Goal: Navigation & Orientation: Understand site structure

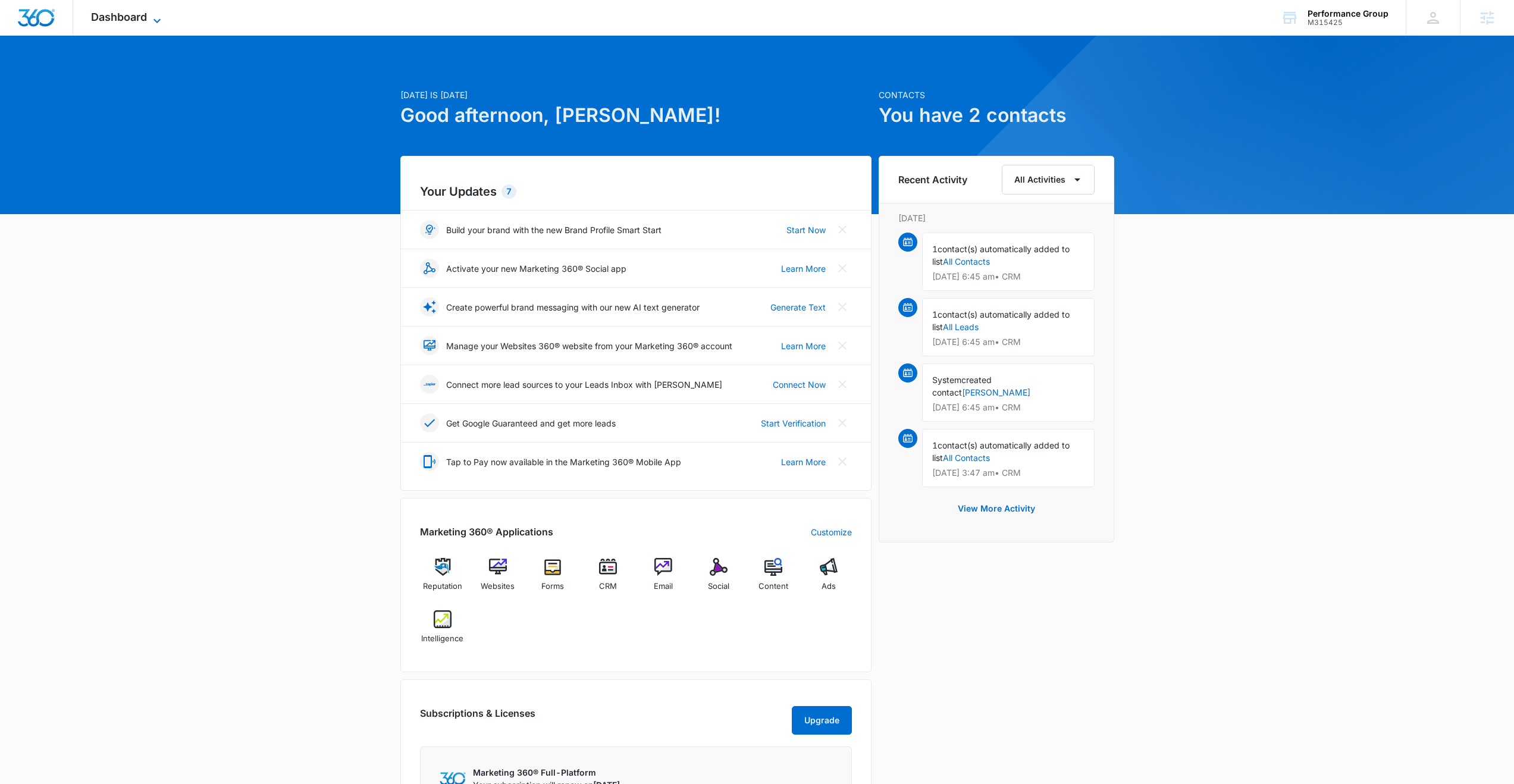
click at [125, 18] on span "Dashboard" at bounding box center [119, 17] width 56 height 13
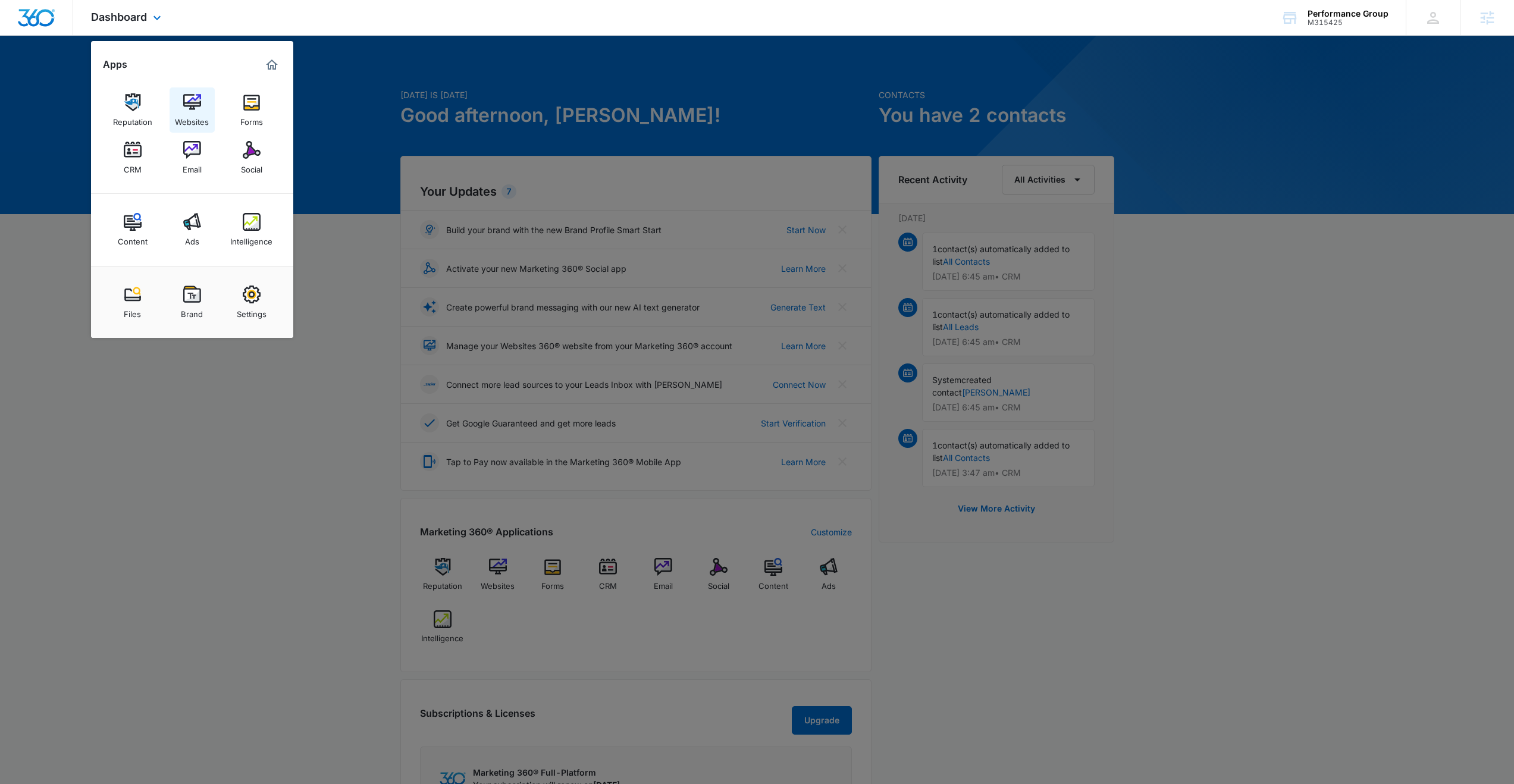
click at [198, 119] on div "Websites" at bounding box center [192, 119] width 34 height 15
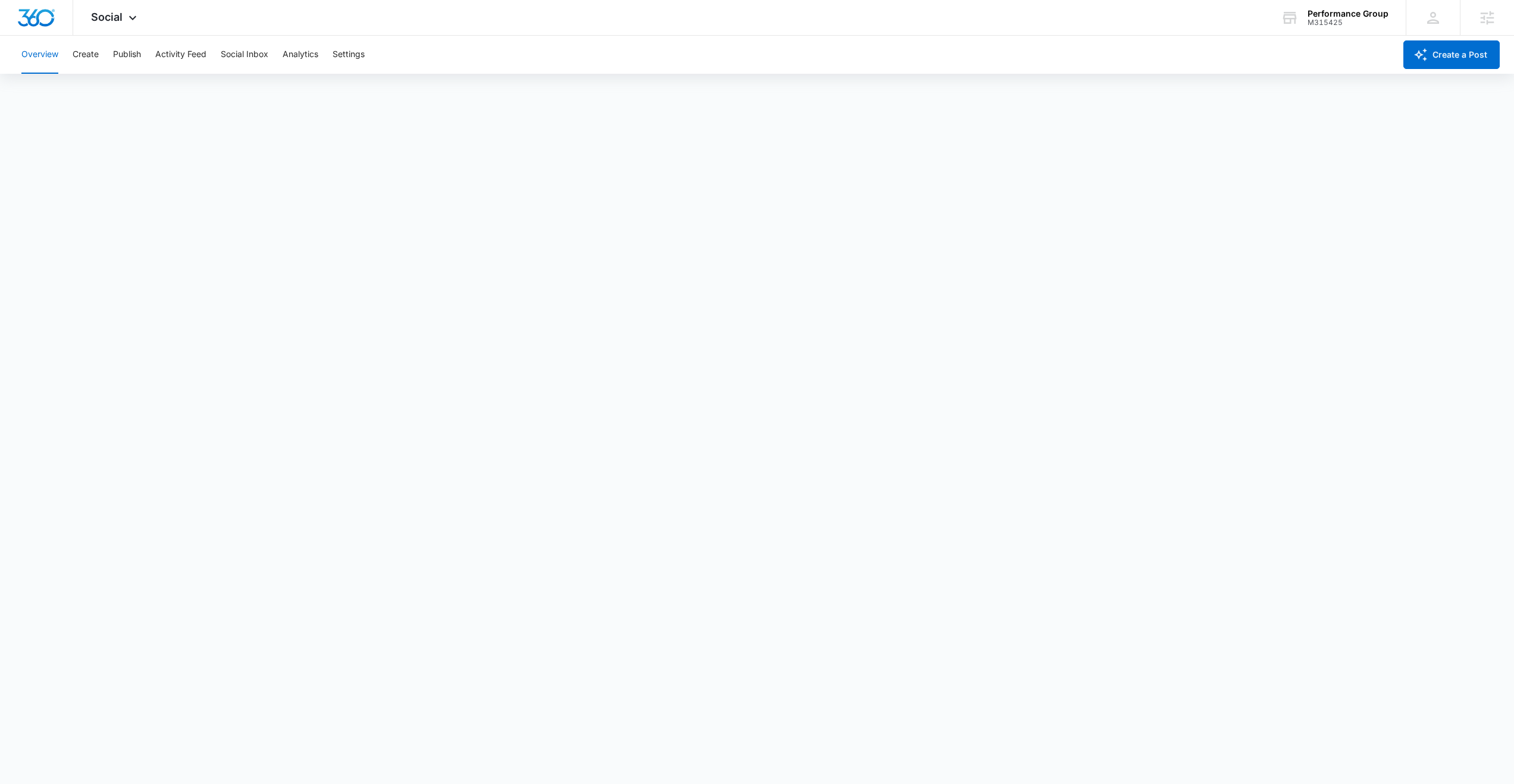
scroll to position [3, 0]
click at [89, 56] on button "Create" at bounding box center [85, 55] width 26 height 38
click at [129, 52] on button "Publish" at bounding box center [127, 55] width 28 height 38
click at [89, 94] on button "Schedules" at bounding box center [91, 91] width 41 height 34
click at [53, 87] on button "Calendar" at bounding box center [39, 91] width 35 height 34
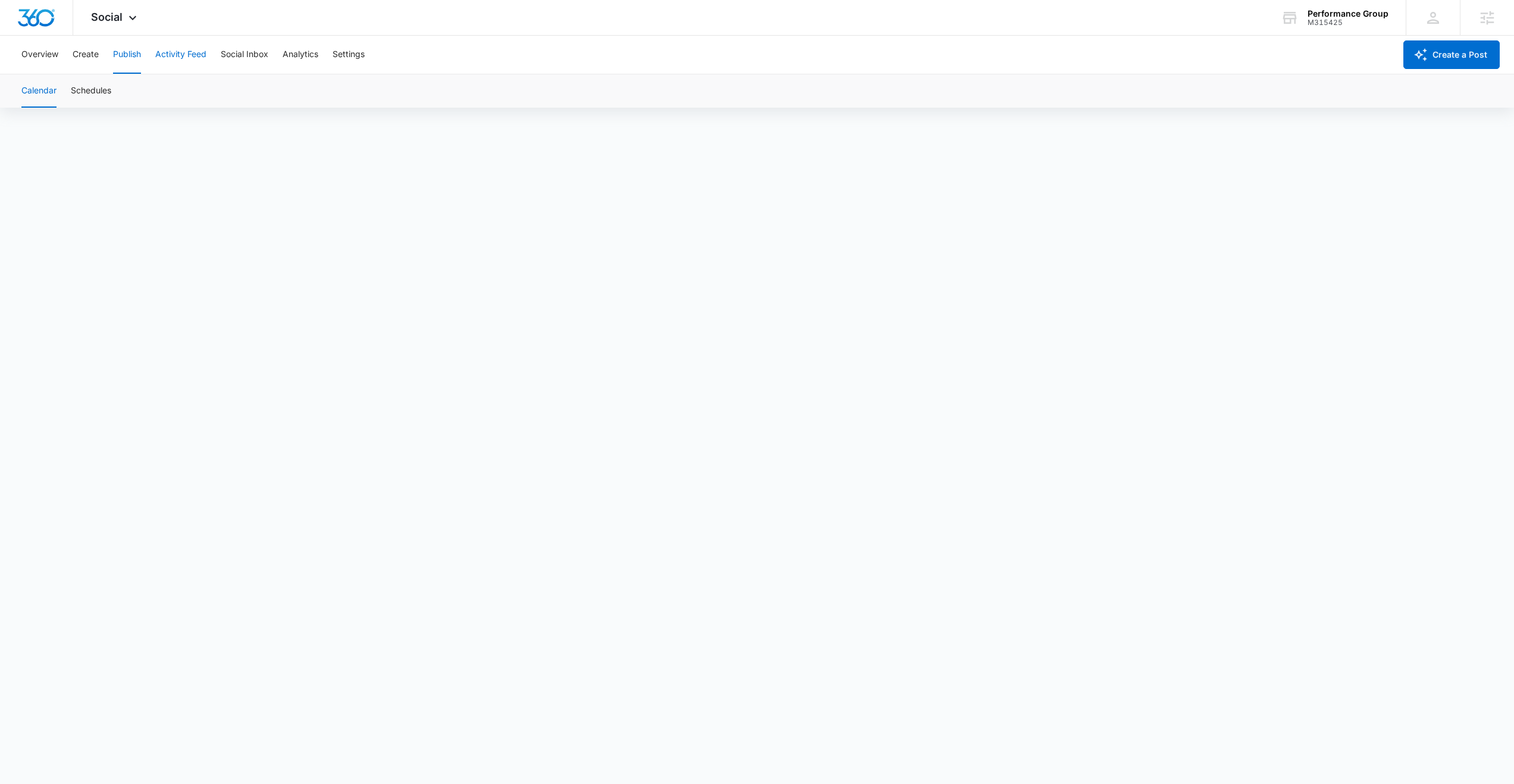
click at [181, 56] on button "Activity Feed" at bounding box center [181, 55] width 51 height 38
click at [125, 59] on button "Publish" at bounding box center [127, 55] width 28 height 38
click at [93, 97] on button "Schedules" at bounding box center [91, 91] width 41 height 34
click at [88, 55] on button "Create" at bounding box center [85, 55] width 26 height 38
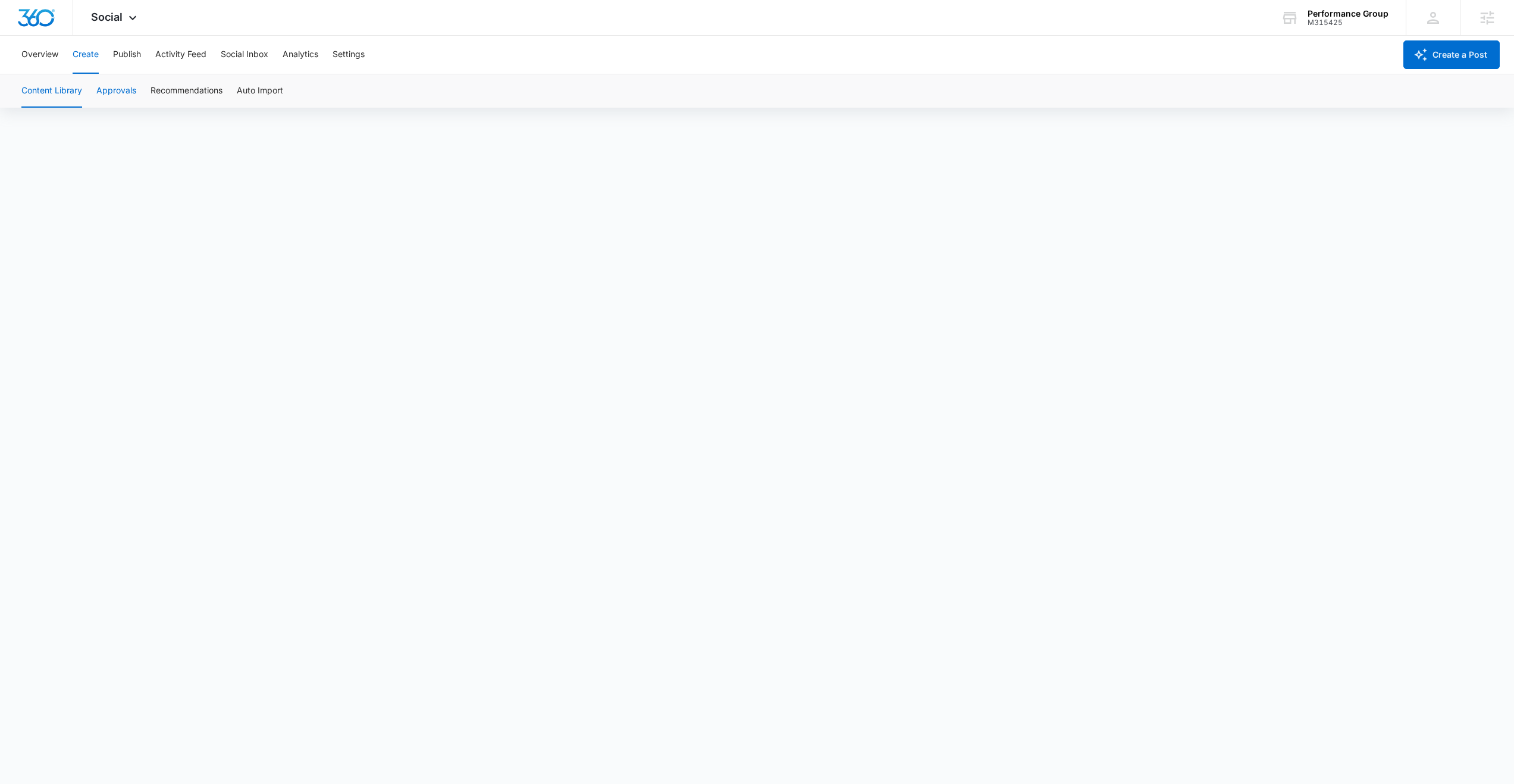
click at [113, 94] on button "Approvals" at bounding box center [116, 91] width 40 height 34
click at [149, 92] on div "Content Library Approvals Recommendations Auto Import" at bounding box center [756, 91] width 1485 height 34
click at [169, 92] on button "Recommendations" at bounding box center [186, 91] width 72 height 34
click at [116, 97] on button "Approvals" at bounding box center [116, 91] width 40 height 34
click at [129, 51] on button "Publish" at bounding box center [127, 55] width 28 height 38
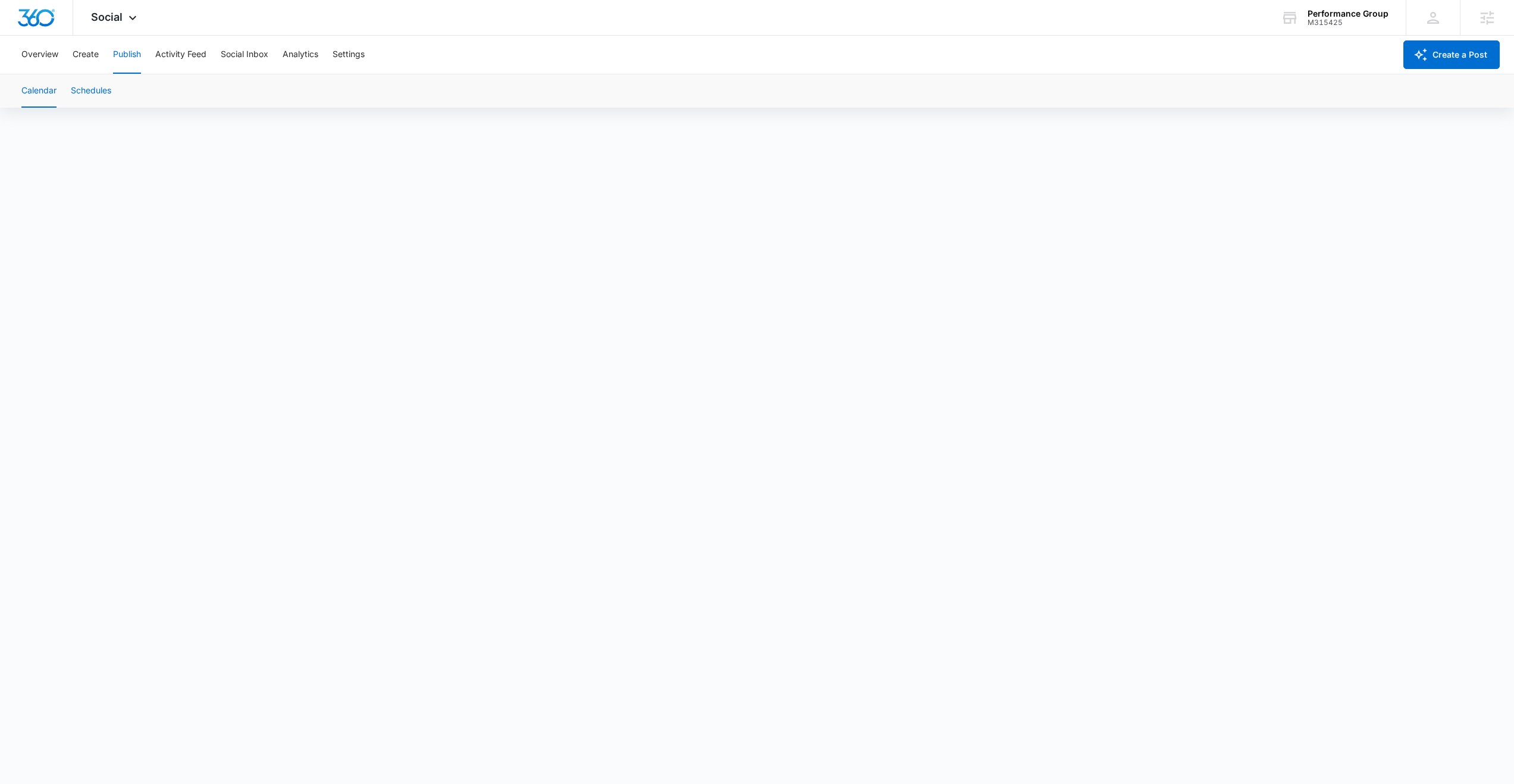
click at [95, 94] on button "Schedules" at bounding box center [91, 91] width 41 height 34
click at [46, 93] on button "Calendar" at bounding box center [39, 91] width 35 height 34
drag, startPoint x: 78, startPoint y: 93, endPoint x: 110, endPoint y: 77, distance: 35.8
click at [78, 93] on button "Schedules" at bounding box center [91, 91] width 41 height 34
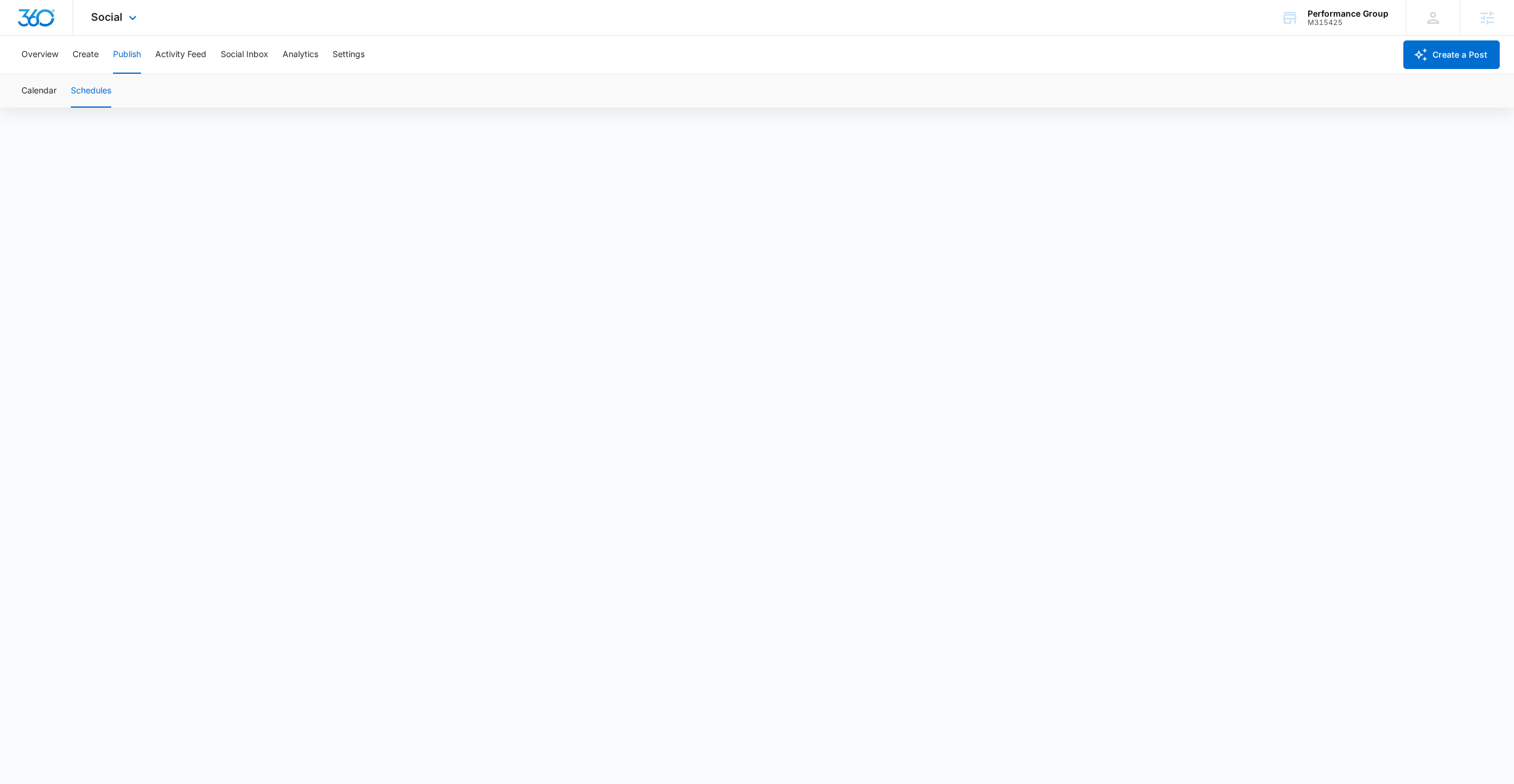
click at [113, 24] on div "Social Apps Reputation Websites Forms CRM Email Social Content Ads Intelligence…" at bounding box center [115, 18] width 85 height 35
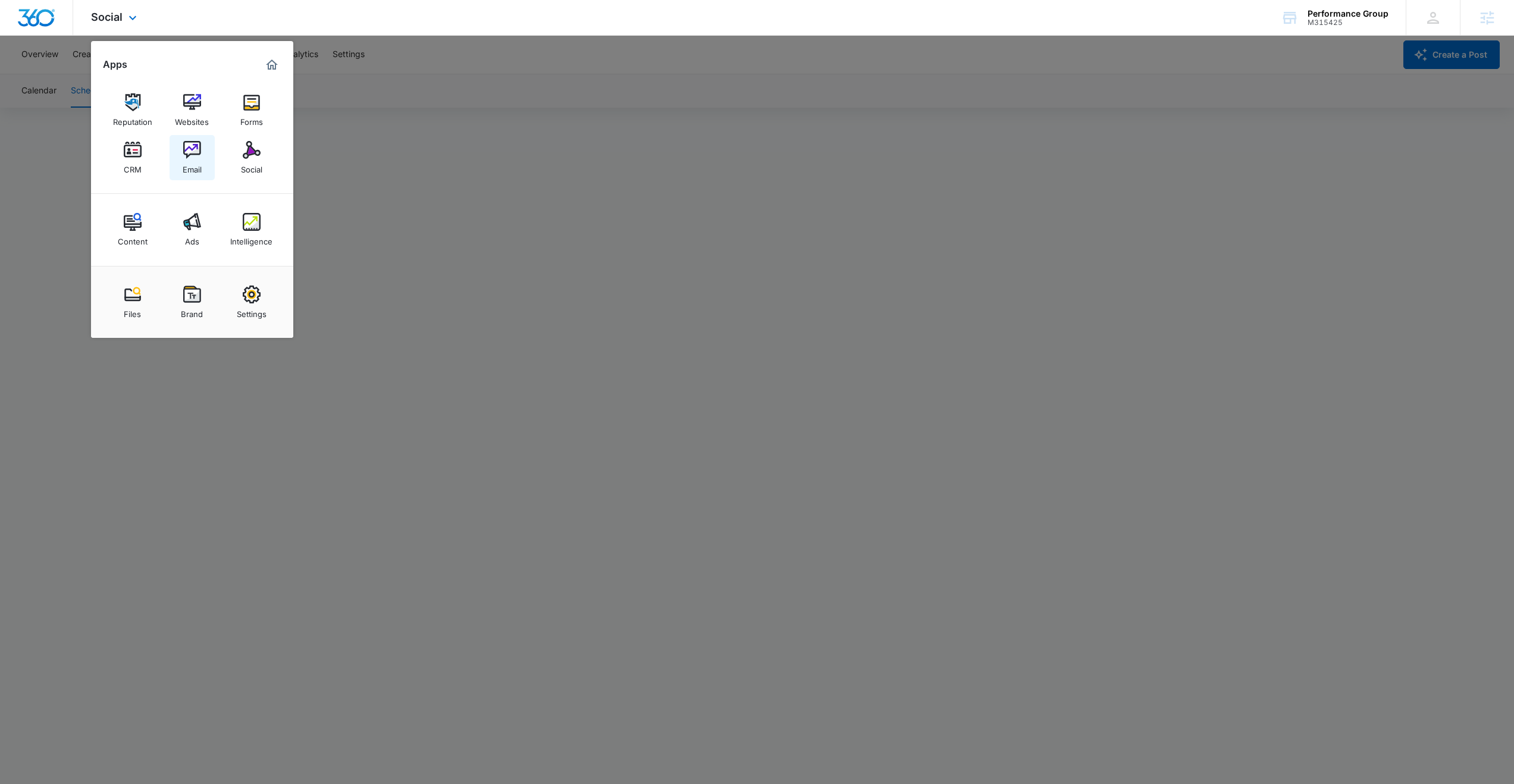
click at [188, 151] on img at bounding box center [192, 149] width 18 height 18
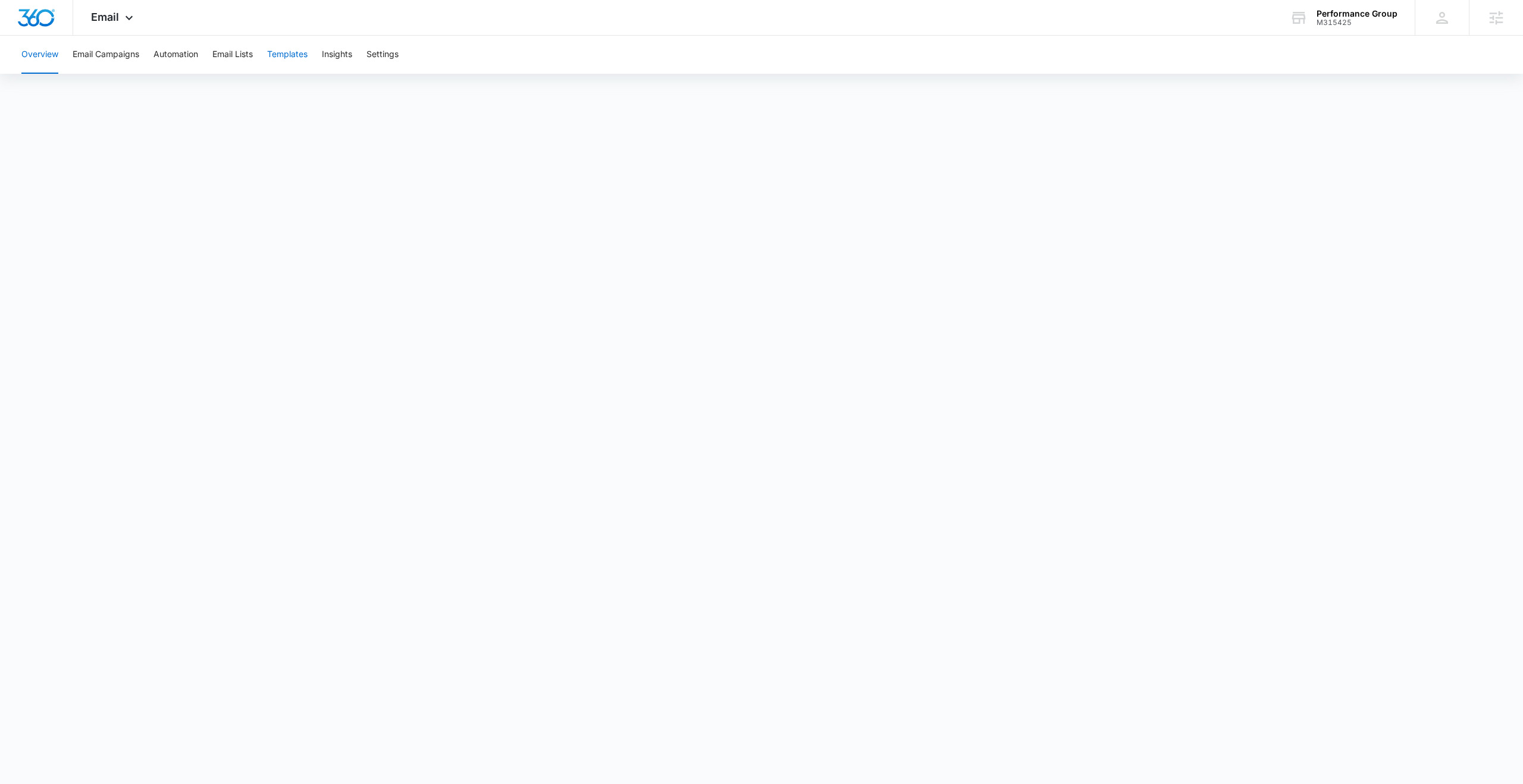
click at [279, 55] on button "Templates" at bounding box center [287, 55] width 41 height 38
click at [112, 49] on button "Email Campaigns" at bounding box center [106, 55] width 67 height 38
click at [167, 57] on button "Automation" at bounding box center [176, 55] width 45 height 38
click at [93, 57] on button "Email Campaigns" at bounding box center [106, 55] width 67 height 38
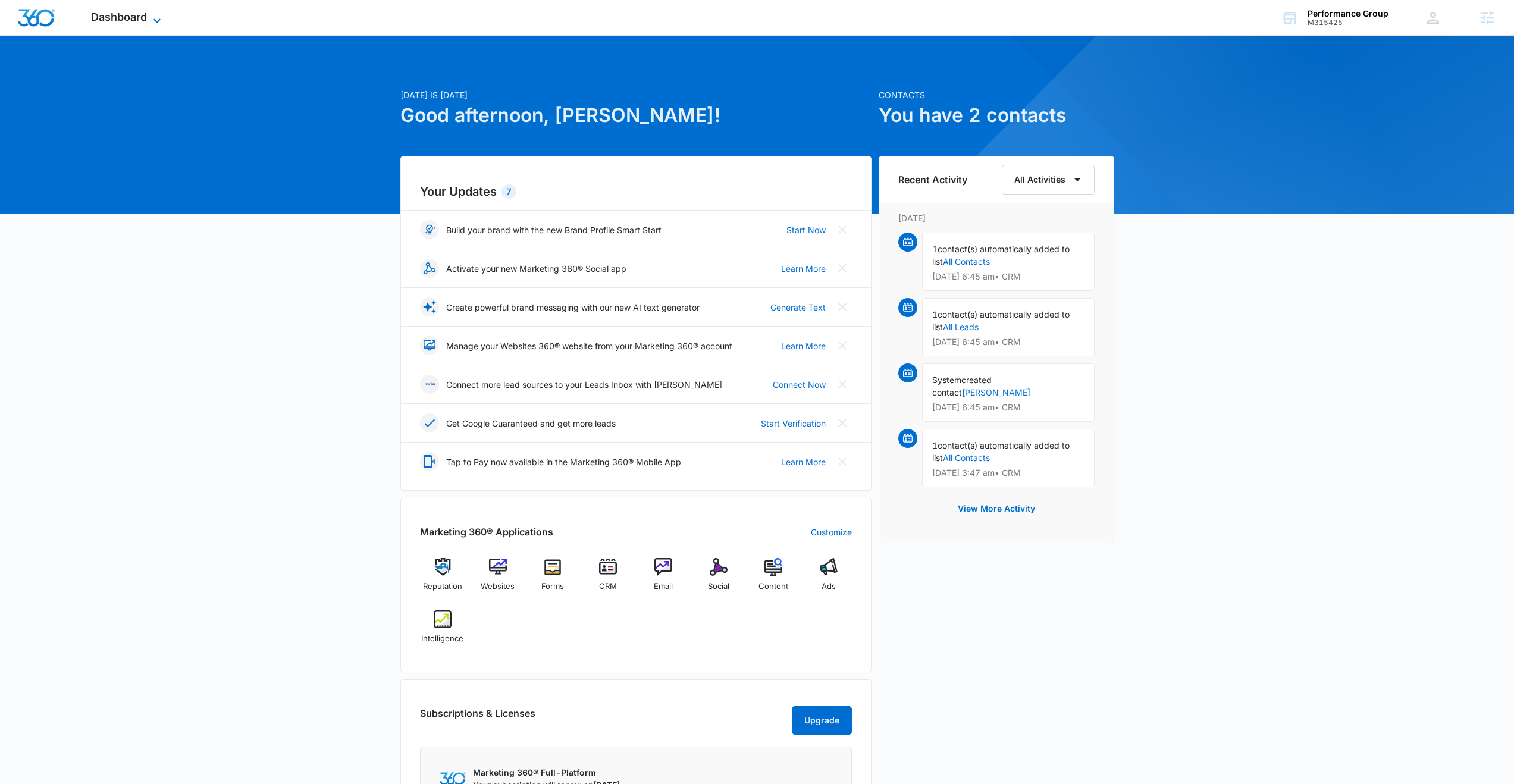
click at [150, 16] on icon at bounding box center [157, 21] width 14 height 14
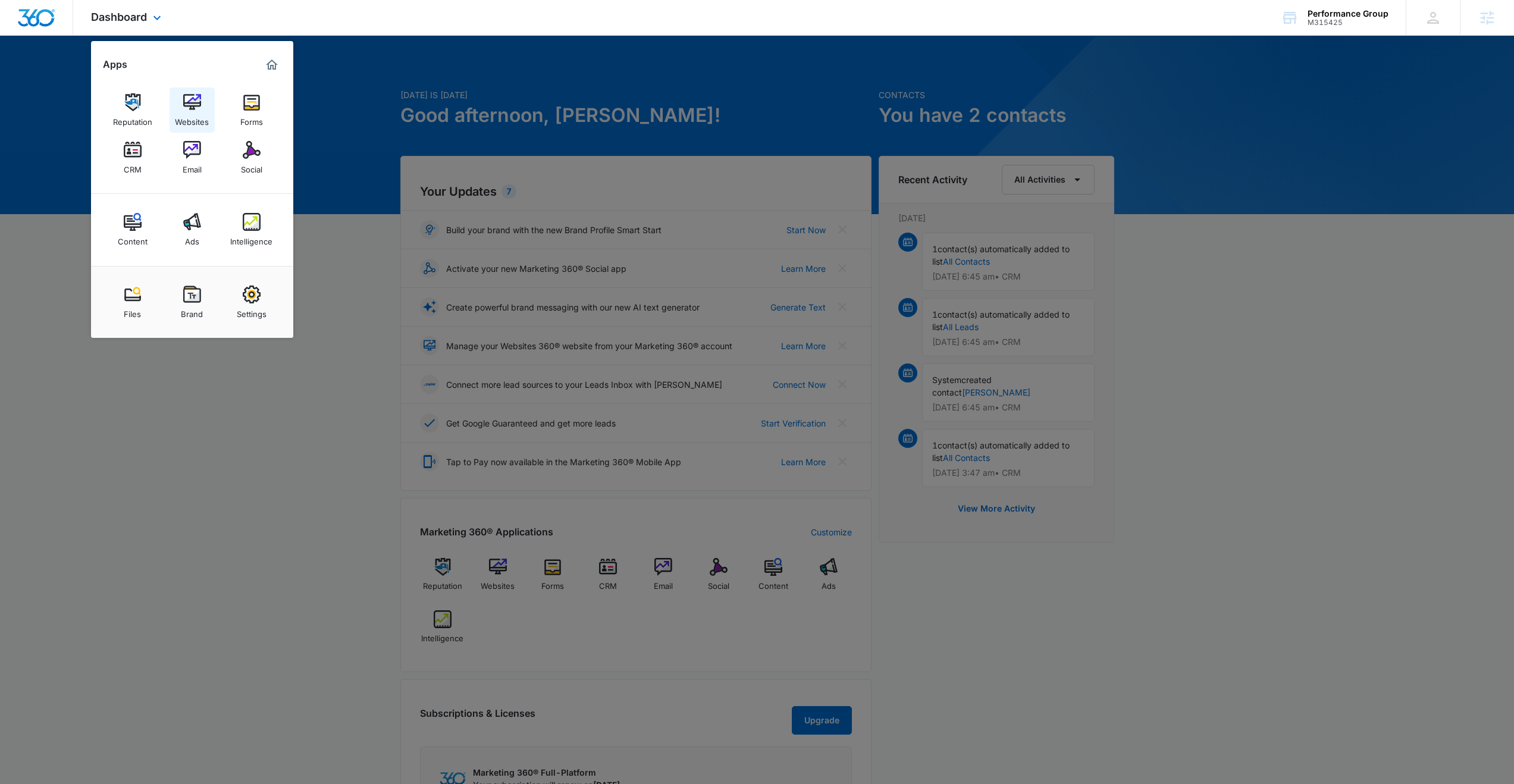
click at [185, 105] on img at bounding box center [192, 102] width 18 height 18
